Goal: Book appointment/travel/reservation

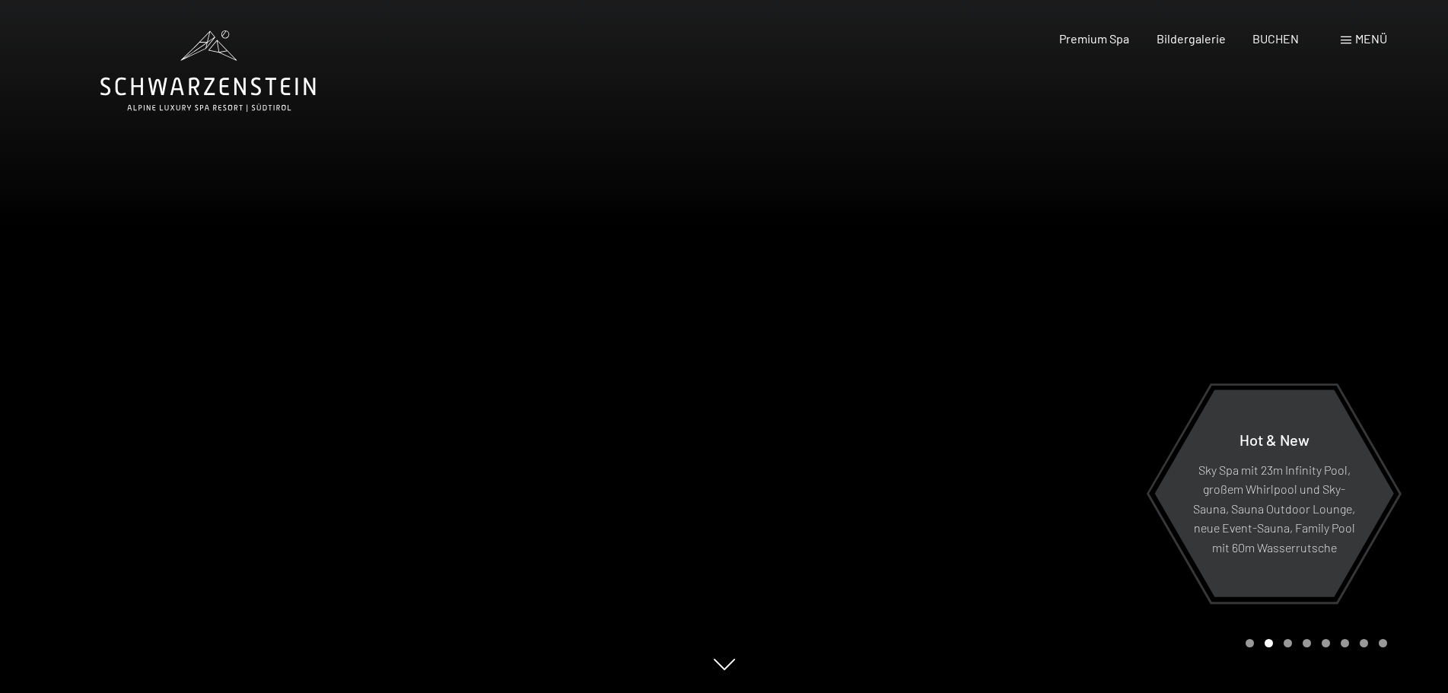
click at [1352, 38] on div "Menü" at bounding box center [1364, 38] width 46 height 17
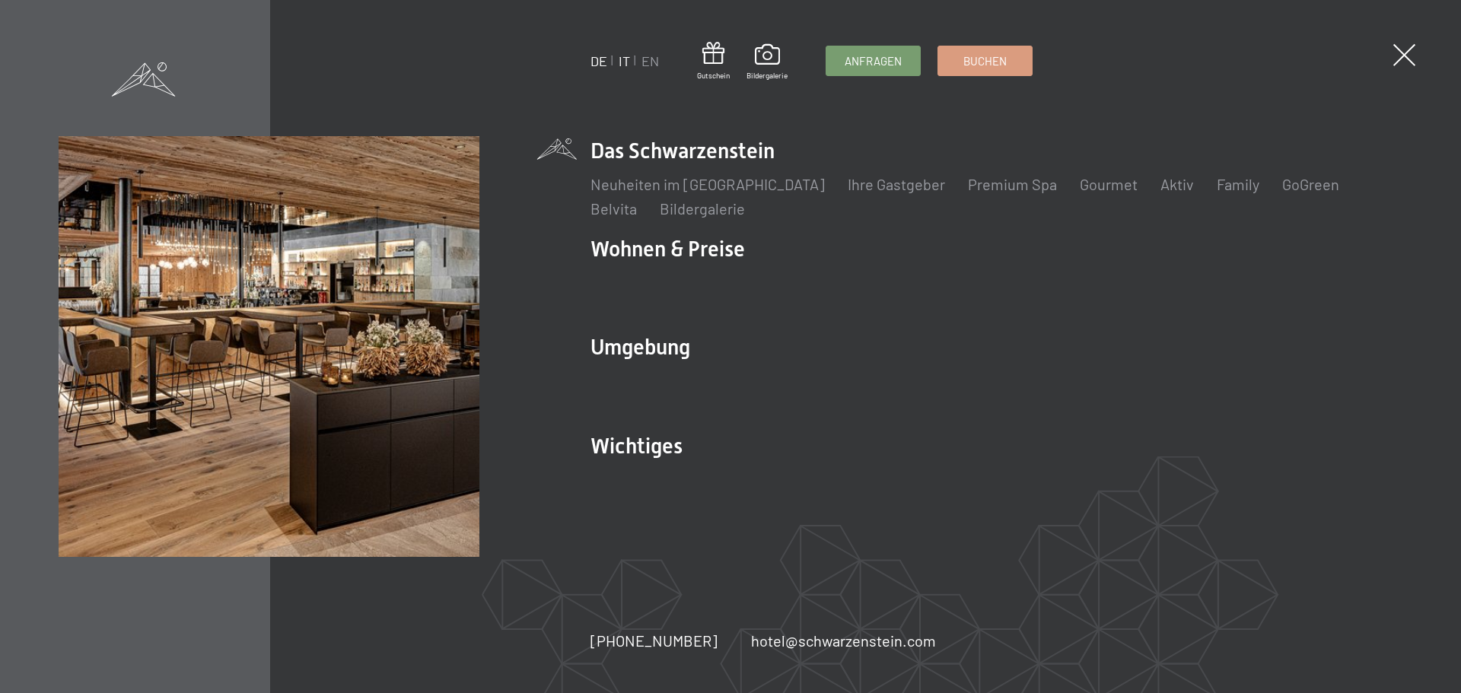
click at [620, 60] on link "IT" at bounding box center [624, 61] width 11 height 17
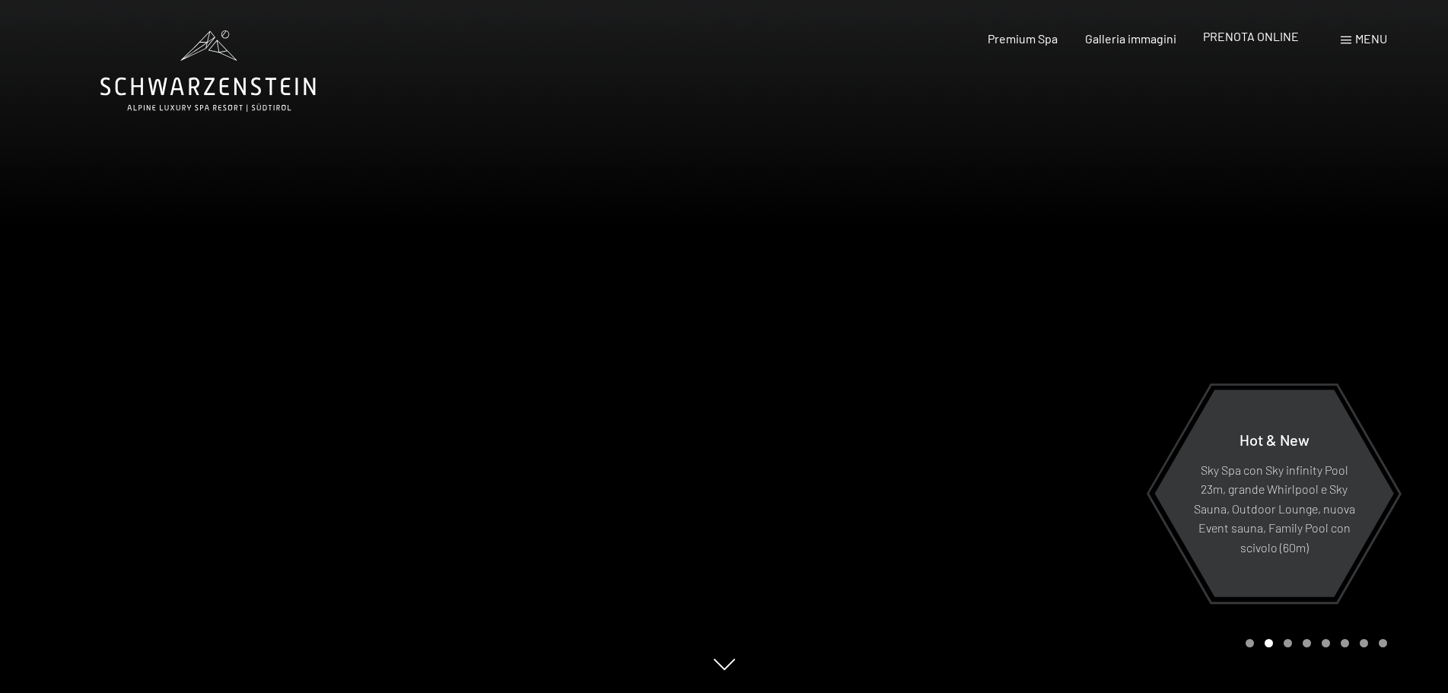
click at [1257, 38] on span "PRENOTA ONLINE" at bounding box center [1251, 36] width 96 height 14
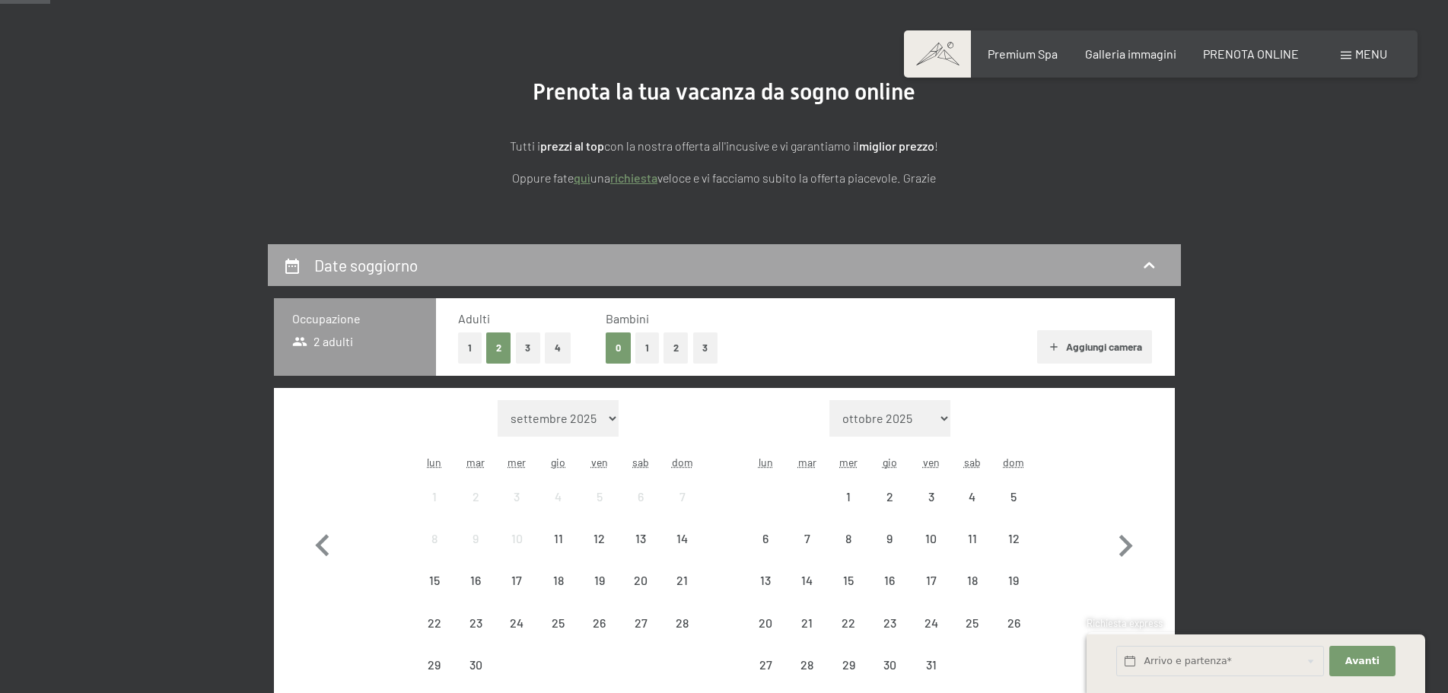
scroll to position [304, 0]
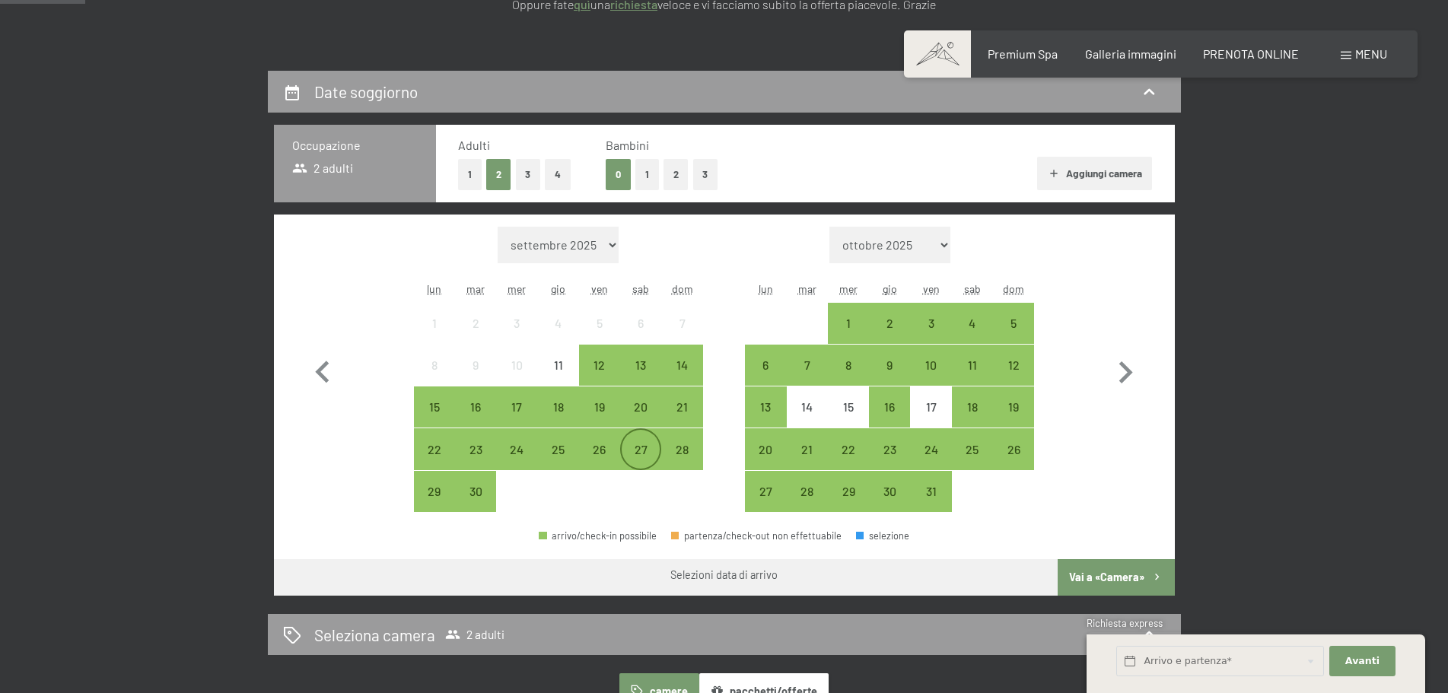
click at [645, 451] on div "27" at bounding box center [641, 463] width 38 height 38
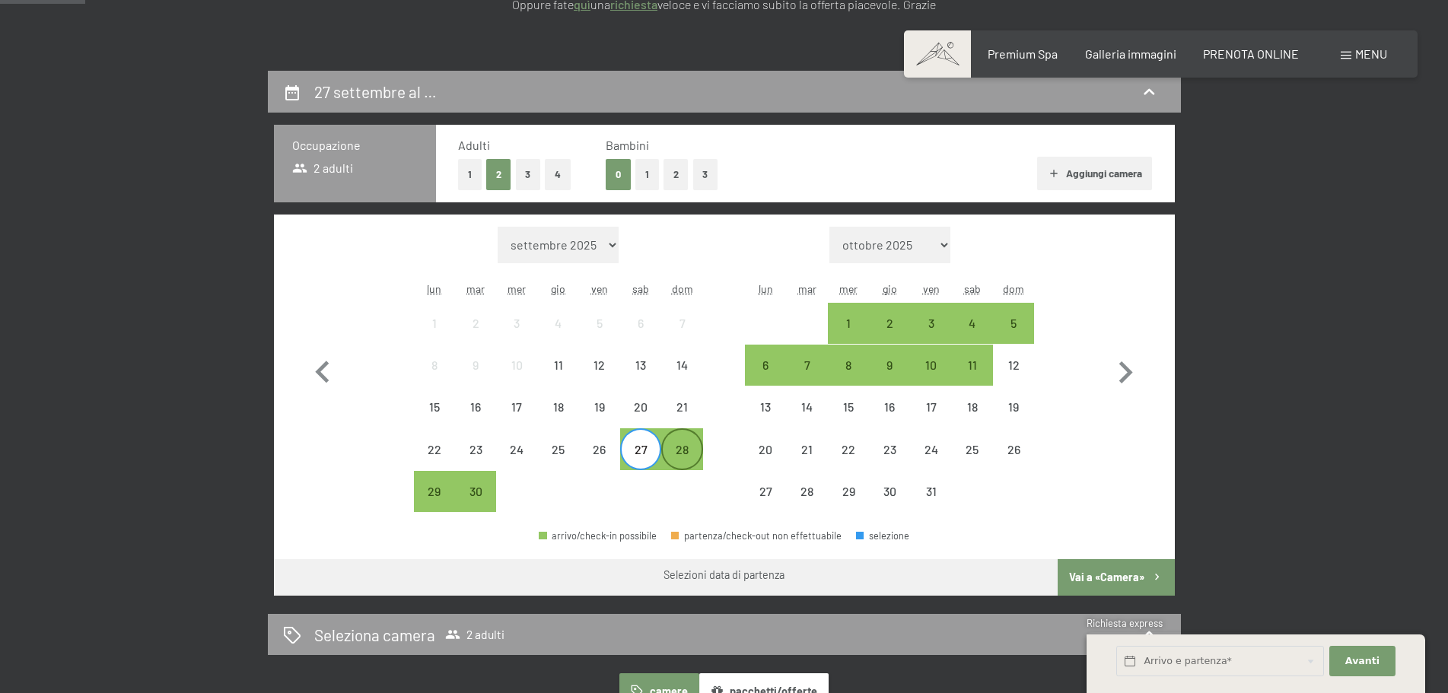
click at [679, 452] on div "28" at bounding box center [682, 463] width 38 height 38
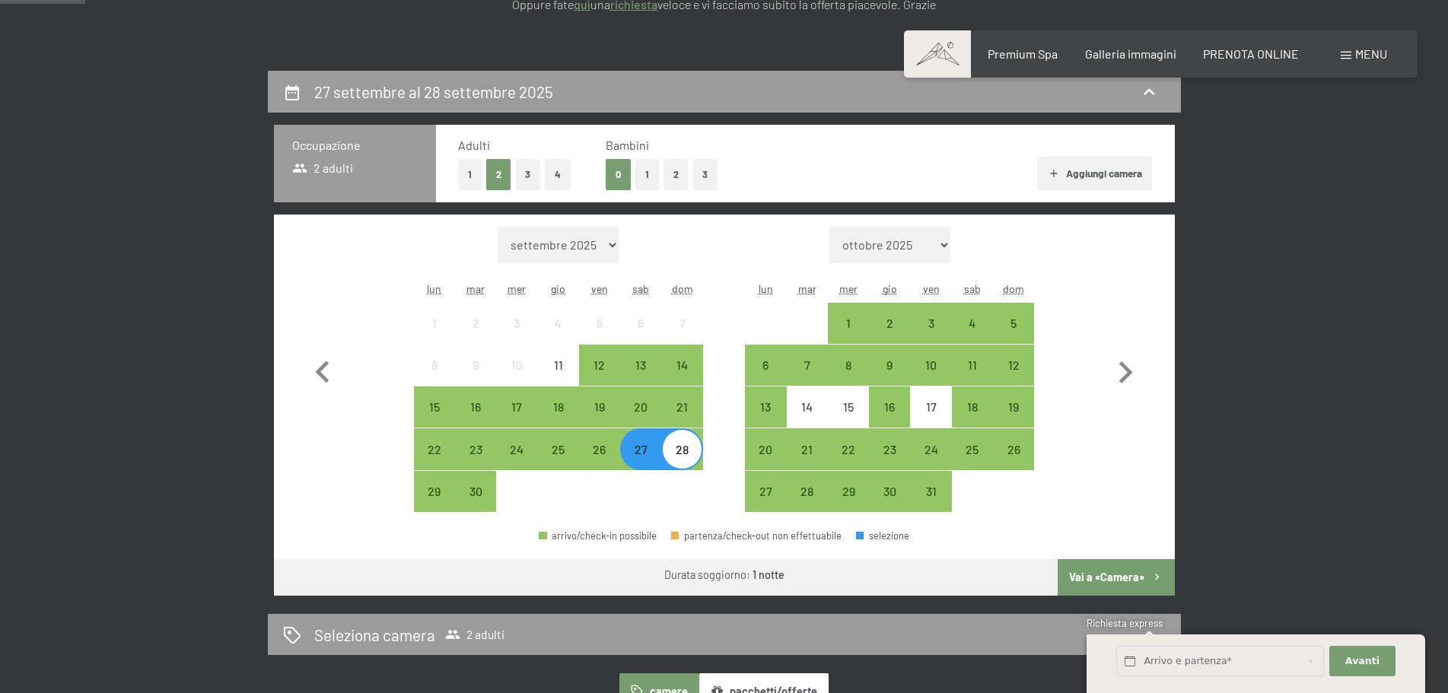
click at [1114, 574] on button "Vai a «Camera»" at bounding box center [1116, 577] width 116 height 37
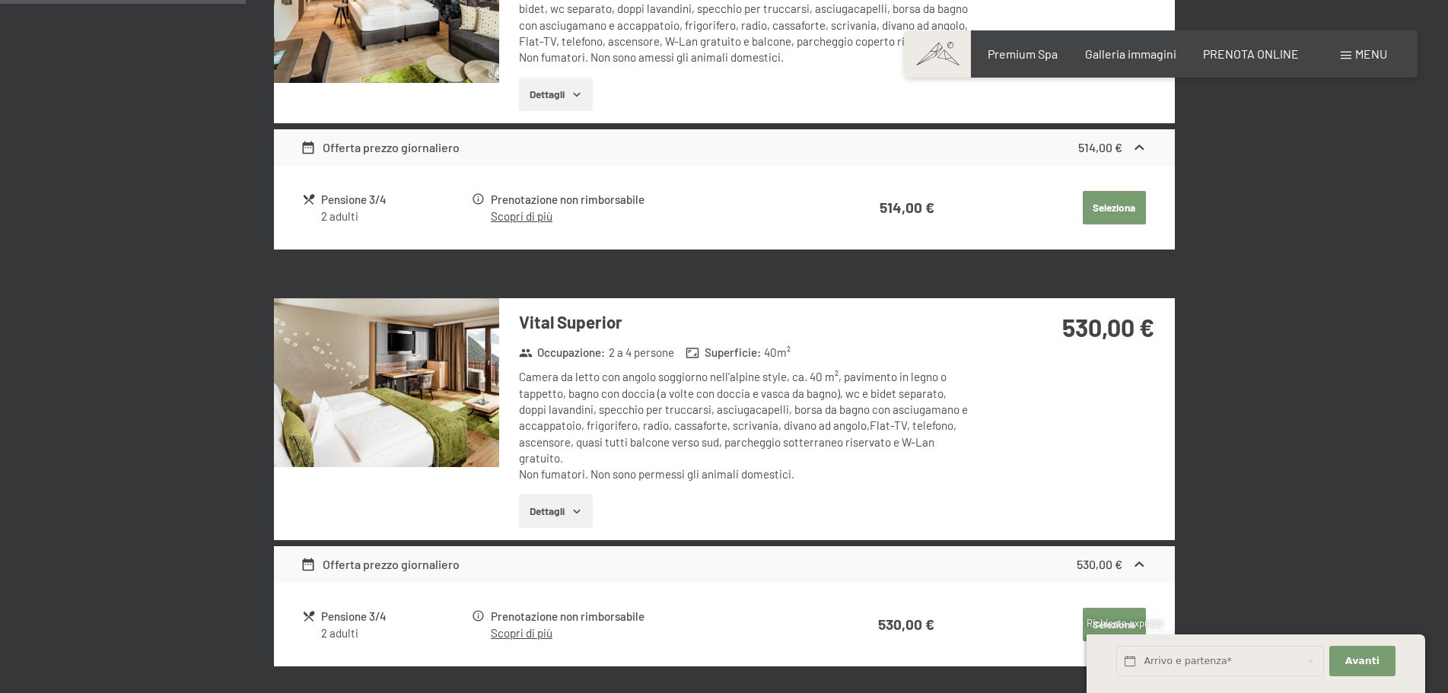
scroll to position [375, 0]
